Goal: Transaction & Acquisition: Book appointment/travel/reservation

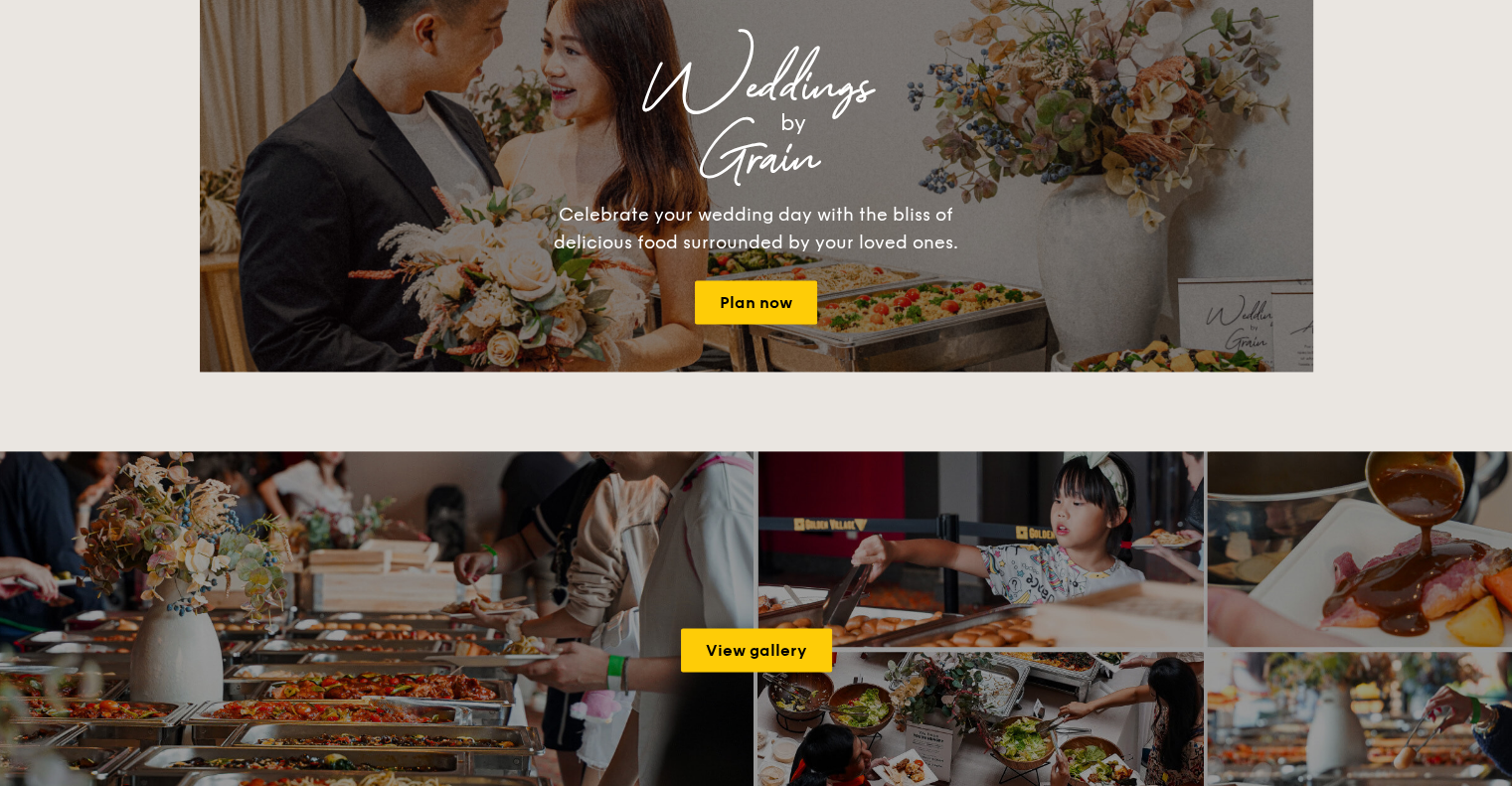
scroll to position [2683, 0]
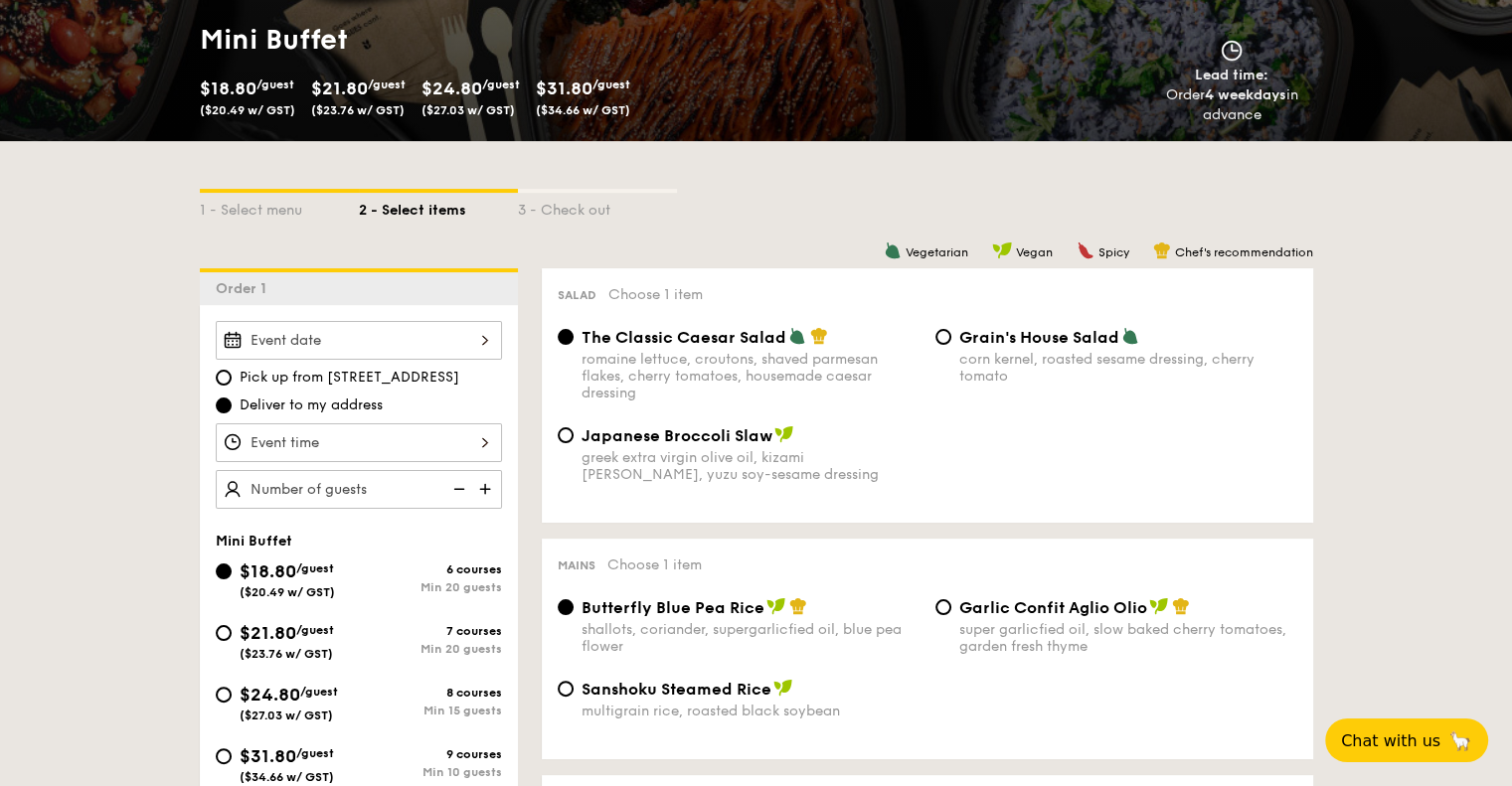
scroll to position [298, 0]
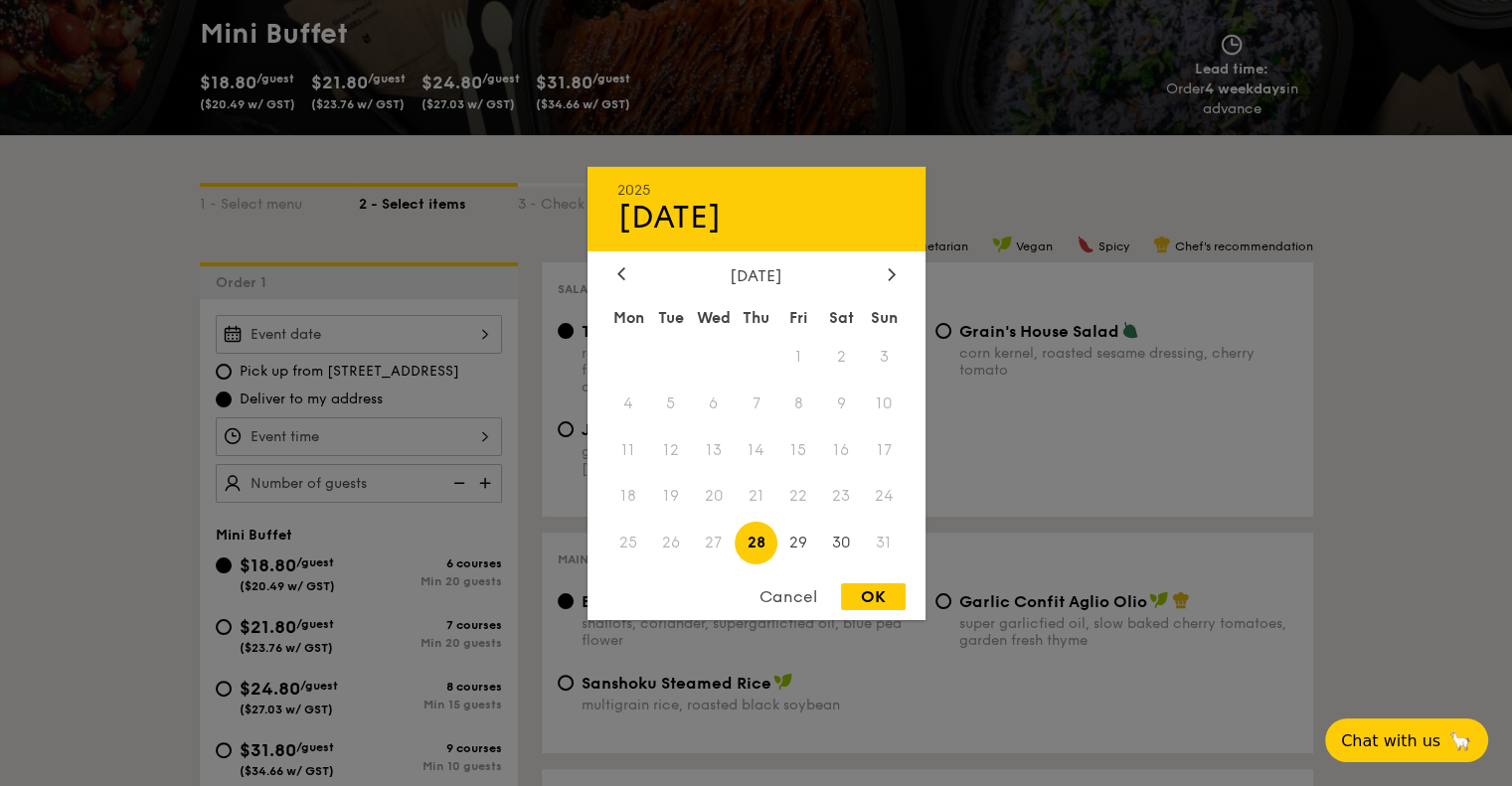
click at [393, 339] on div "2025 Aug 28 August 2025 Mon Tue Wed Thu Fri Sat Sun 1 2 3 4 5 6 7 8 9 10 11 12 …" at bounding box center [358, 334] width 286 height 39
click at [163, 277] on div at bounding box center [756, 393] width 1512 height 786
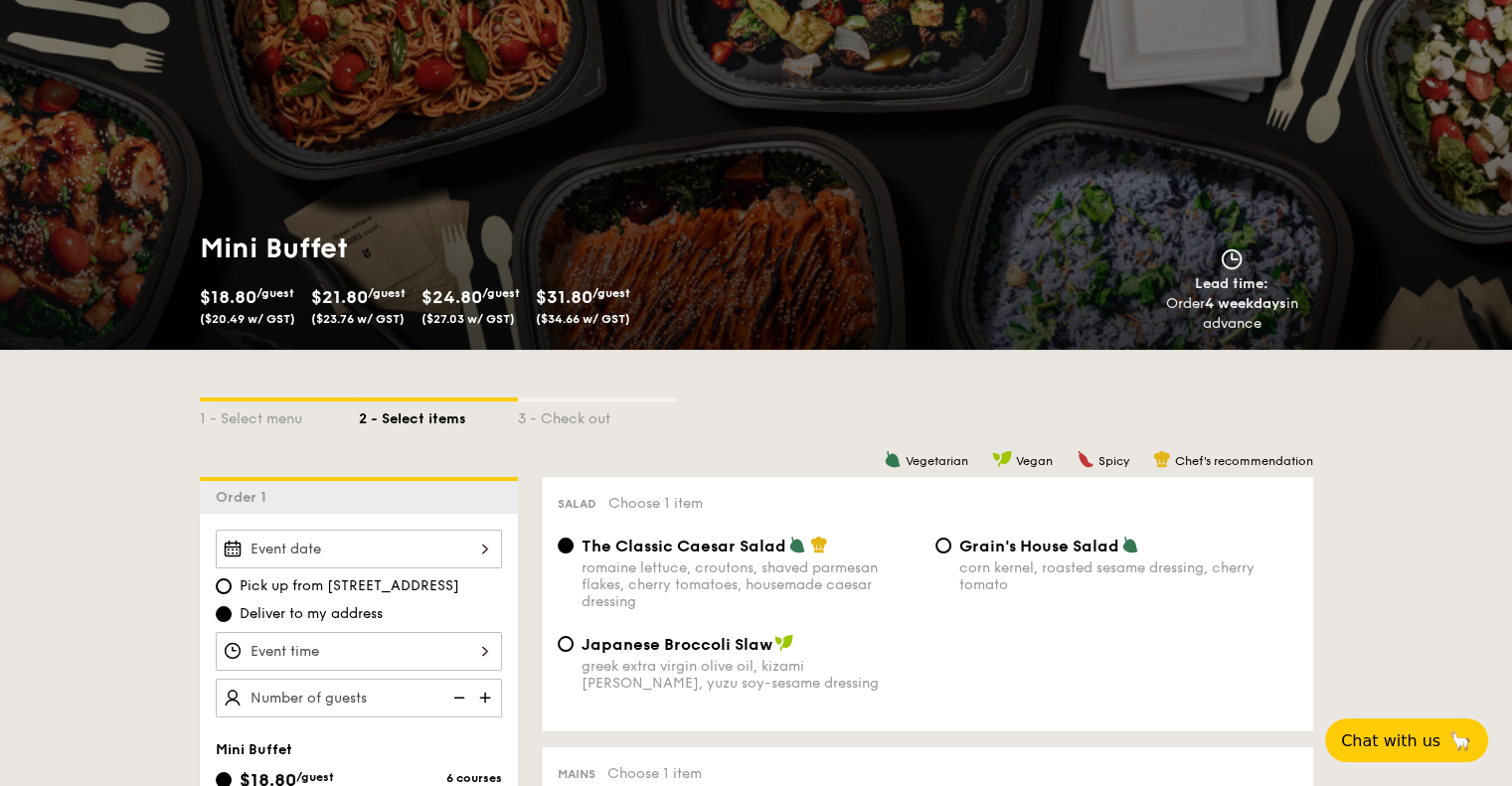
scroll to position [0, 0]
